Goal: Information Seeking & Learning: Learn about a topic

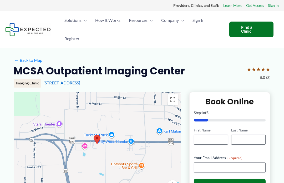
click at [107, 19] on span "How It Works" at bounding box center [107, 20] width 25 height 18
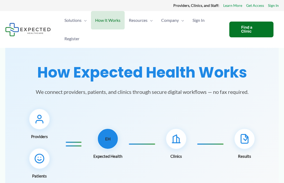
scroll to position [2, 0]
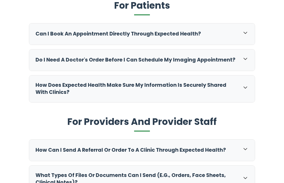
scroll to position [203, 0]
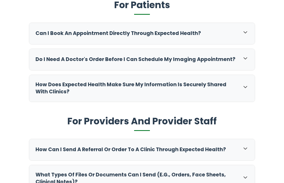
click at [40, 63] on div "Do I need a doctor's order before I can schedule my imaging appointment?" at bounding box center [141, 59] width 225 height 21
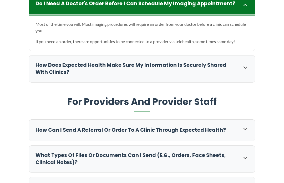
scroll to position [258, 0]
click at [36, 67] on h3 "How does Expected Health make sure my information is securely shared with clini…" at bounding box center [135, 69] width 201 height 14
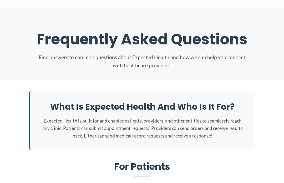
scroll to position [0, 0]
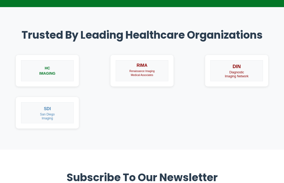
scroll to position [364, 0]
click at [38, 69] on img at bounding box center [47, 70] width 53 height 21
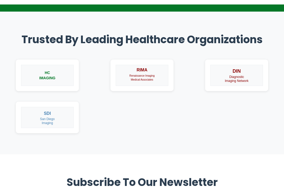
scroll to position [364, 0]
